Goal: Task Accomplishment & Management: Manage account settings

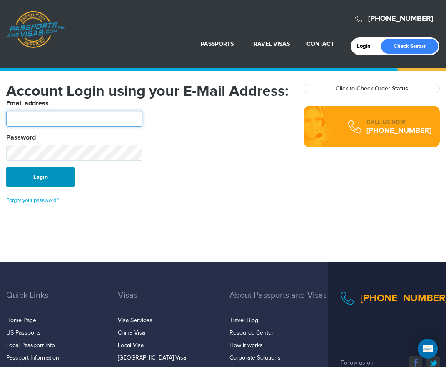
type input "**********"
click at [61, 175] on button "Login" at bounding box center [40, 177] width 68 height 20
